Goal: Task Accomplishment & Management: Complete application form

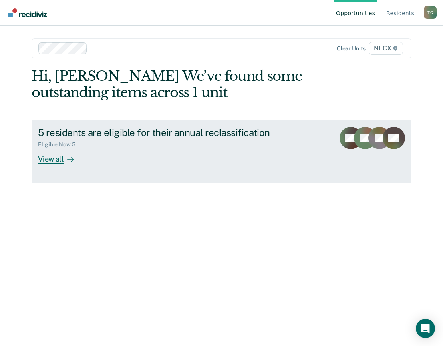
click at [44, 160] on div "View all" at bounding box center [60, 156] width 45 height 16
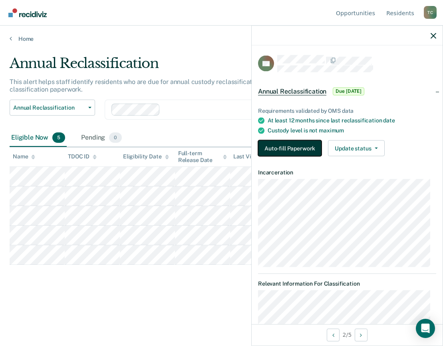
click at [299, 146] on button "Auto-fill Paperwork" at bounding box center [290, 148] width 64 height 16
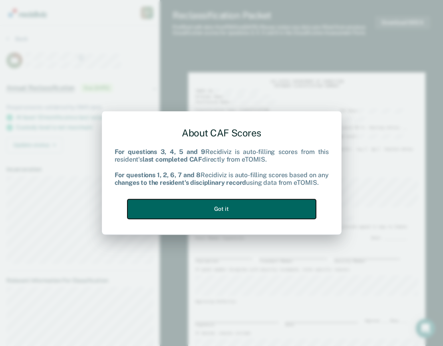
click at [240, 209] on button "Got it" at bounding box center [222, 209] width 189 height 20
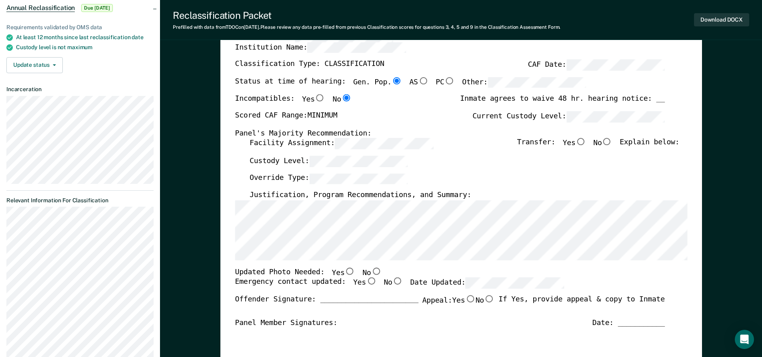
scroll to position [40, 0]
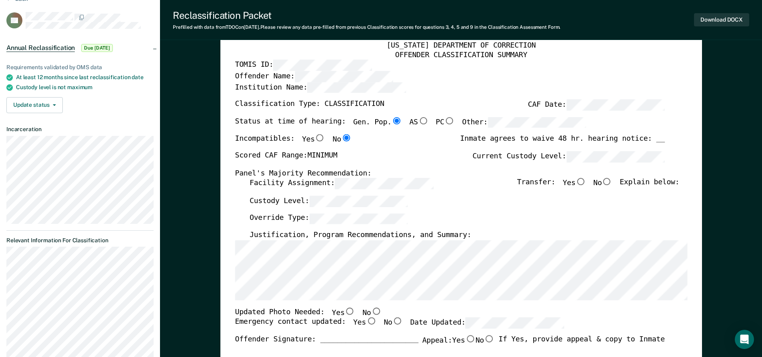
click at [443, 181] on input "No" at bounding box center [606, 181] width 10 height 7
type textarea "x"
radio input "true"
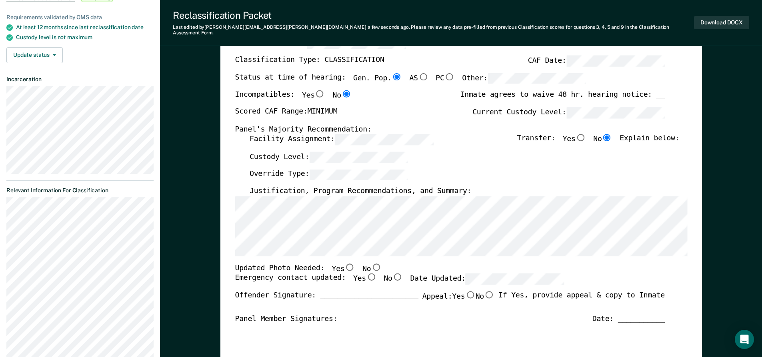
scroll to position [0, 0]
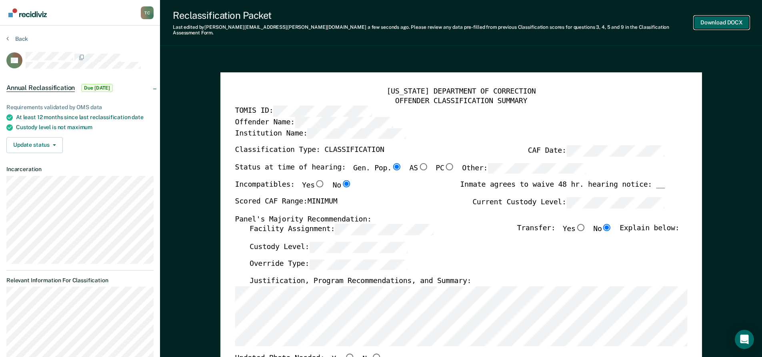
click at [443, 20] on button "Download DOCX" at bounding box center [721, 22] width 55 height 13
type textarea "x"
